Goal: Information Seeking & Learning: Learn about a topic

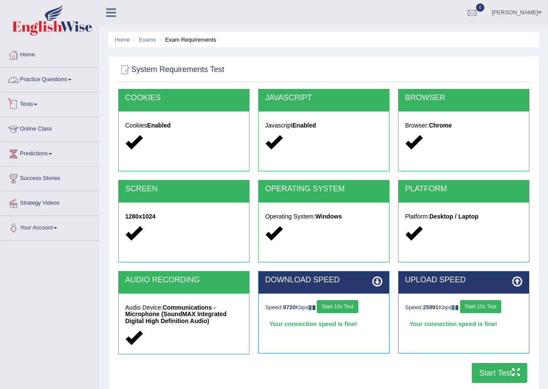
click at [33, 104] on link "Tests" at bounding box center [49, 103] width 99 height 22
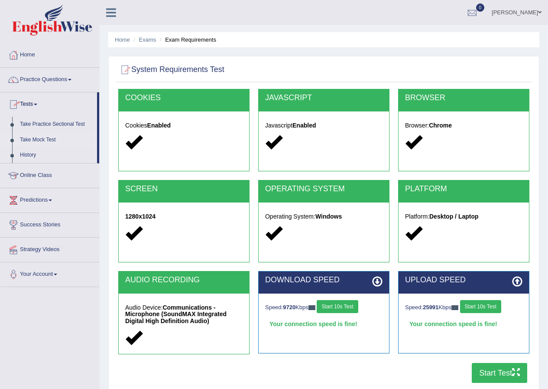
click at [45, 137] on link "Take Mock Test" at bounding box center [56, 140] width 81 height 16
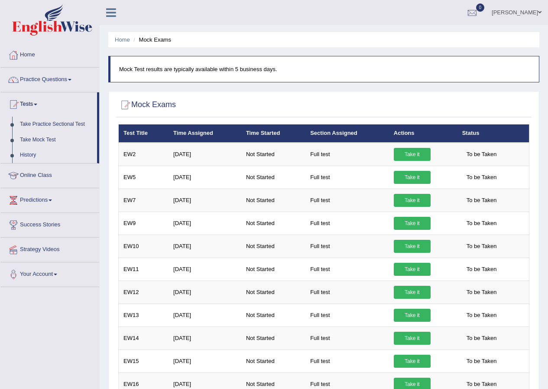
click at [26, 152] on link "History" at bounding box center [56, 155] width 81 height 16
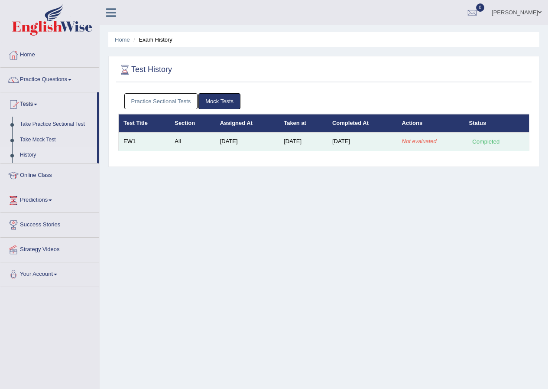
click at [499, 136] on td "Completed" at bounding box center [496, 141] width 65 height 18
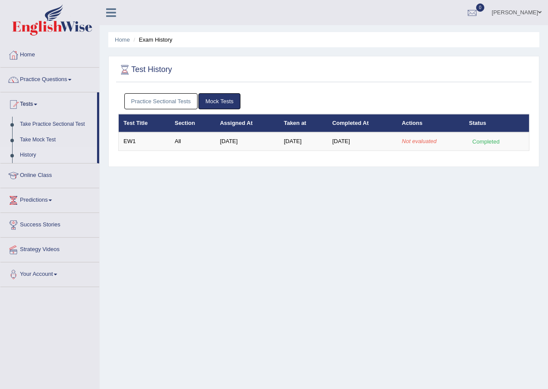
click at [230, 99] on link "Mock Tests" at bounding box center [219, 101] width 42 height 16
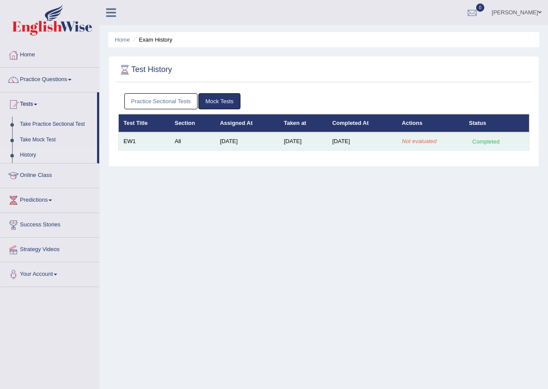
click at [157, 136] on td "EW1" at bounding box center [145, 141] width 52 height 18
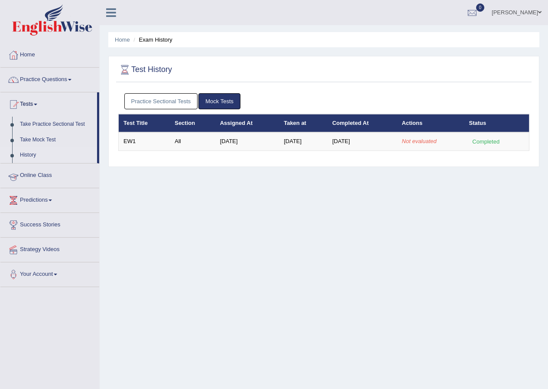
click at [80, 185] on li "Online Class" at bounding box center [49, 175] width 99 height 25
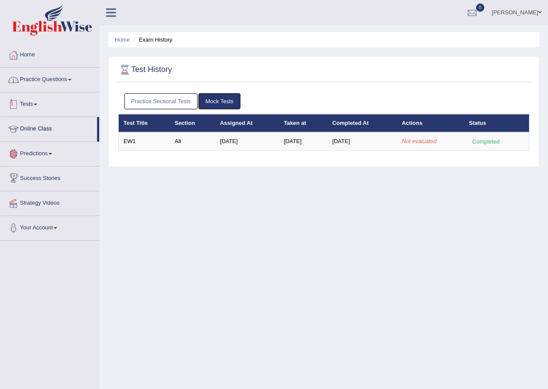
click at [69, 77] on link "Practice Questions" at bounding box center [49, 79] width 99 height 22
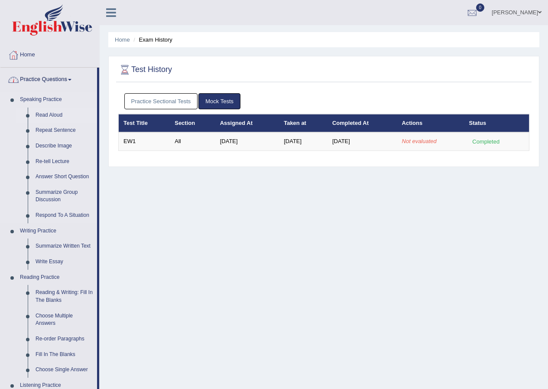
click at [64, 110] on link "Read Aloud" at bounding box center [64, 115] width 65 height 16
